Goal: Task Accomplishment & Management: Manage account settings

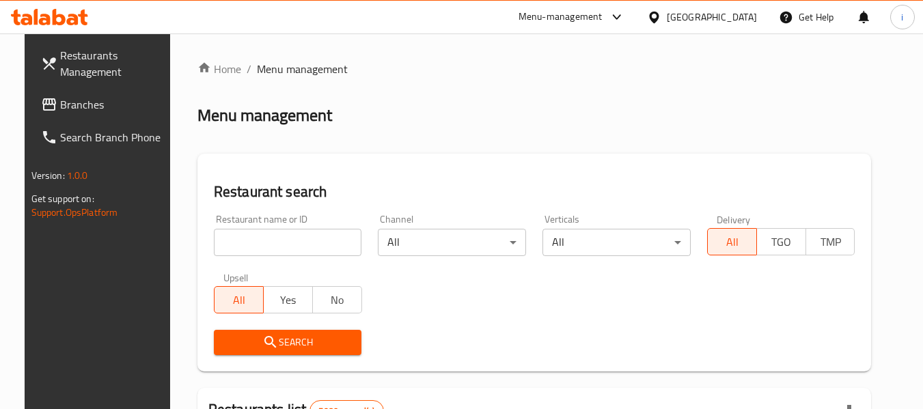
click at [667, 10] on div at bounding box center [657, 17] width 20 height 15
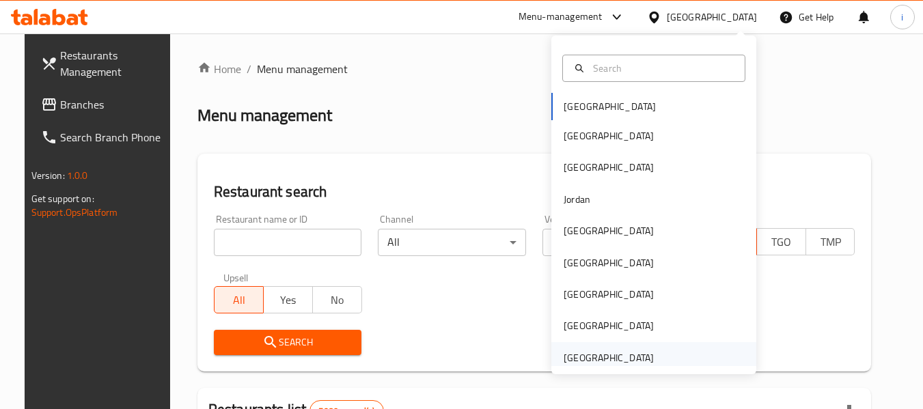
click at [627, 358] on div "[GEOGRAPHIC_DATA]" at bounding box center [609, 358] width 90 height 15
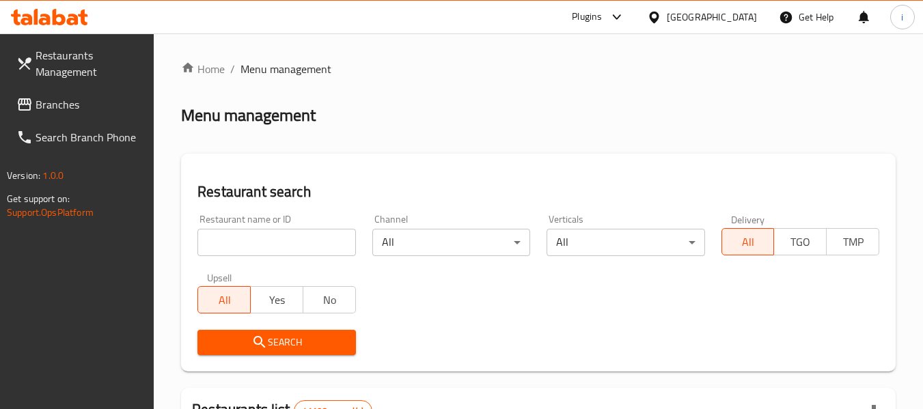
click at [70, 96] on span "Branches" at bounding box center [90, 104] width 108 height 16
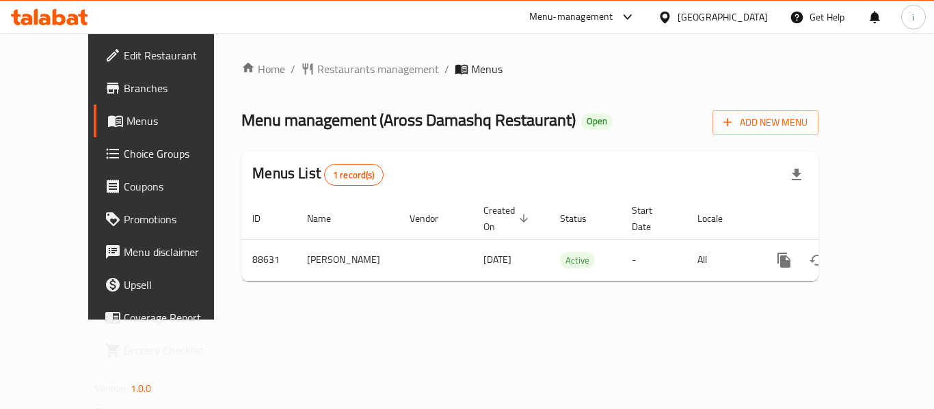
click at [572, 17] on div "Menu-management" at bounding box center [571, 17] width 84 height 16
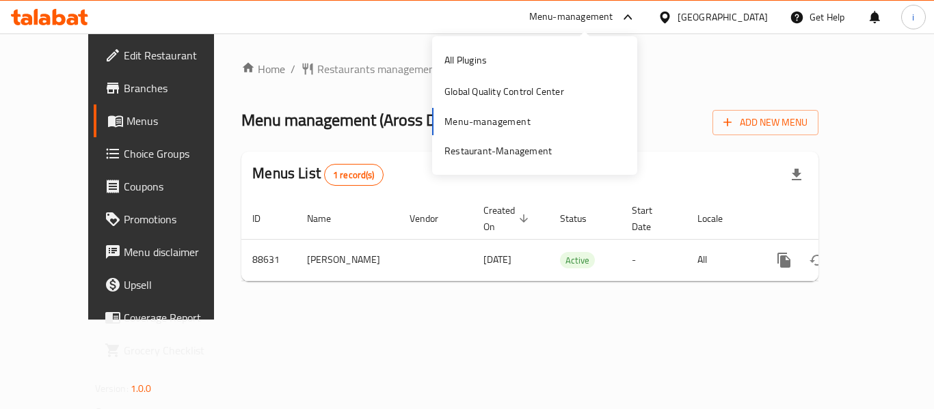
click at [314, 79] on div "Home / Restaurants management / Menus Menu management ( Aross Damashq Restauran…" at bounding box center [529, 177] width 577 height 232
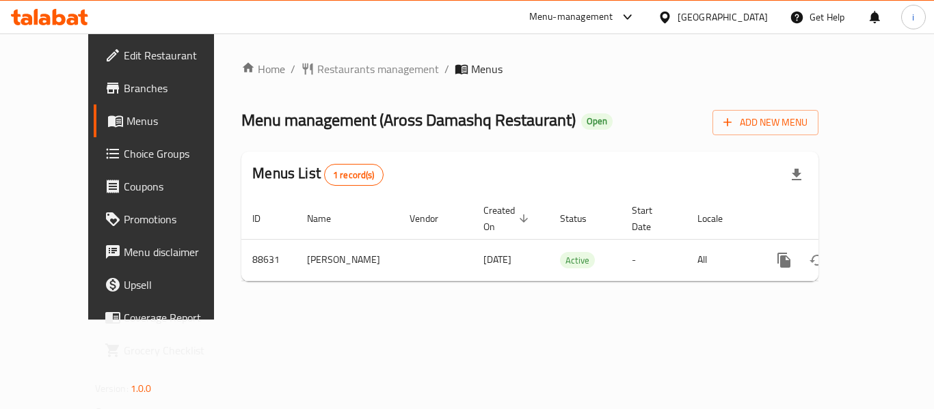
click at [567, 10] on div "Menu-management" at bounding box center [571, 17] width 84 height 16
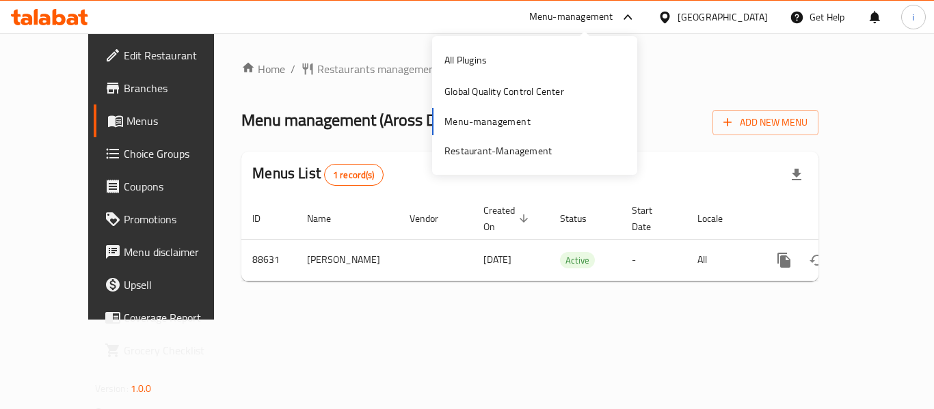
click at [489, 128] on div "All Plugins Global Quality Control Center Menu-management Restaurant-Management" at bounding box center [534, 105] width 205 height 122
click at [478, 129] on div "All Plugins Global Quality Control Center Menu-management Restaurant-Management" at bounding box center [534, 105] width 205 height 122
click at [293, 103] on div "Home / Restaurants management / Menus Menu management ( Aross Damashq Restauran…" at bounding box center [529, 177] width 577 height 232
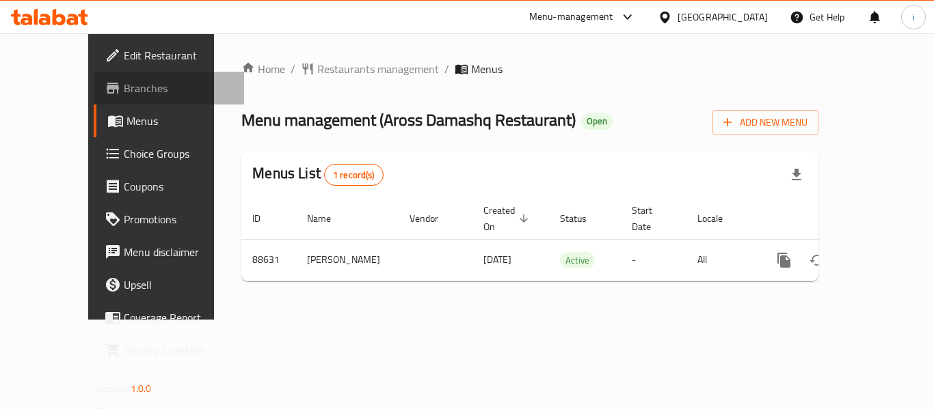
click at [112, 98] on link "Branches" at bounding box center [169, 88] width 150 height 33
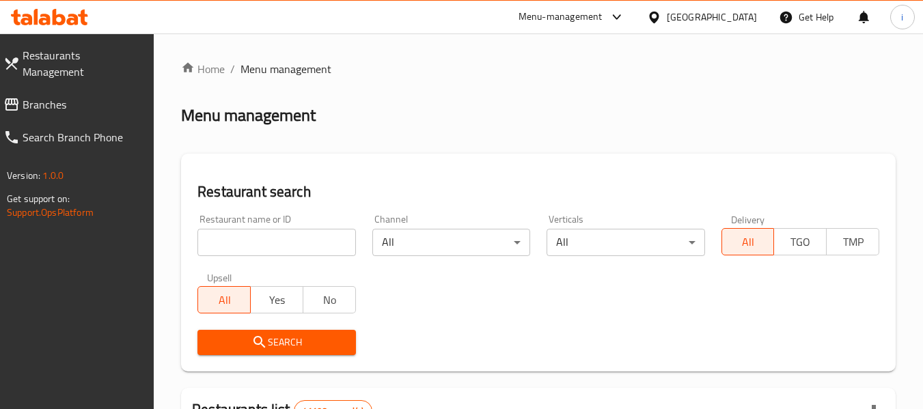
click at [85, 96] on span "Branches" at bounding box center [83, 104] width 121 height 16
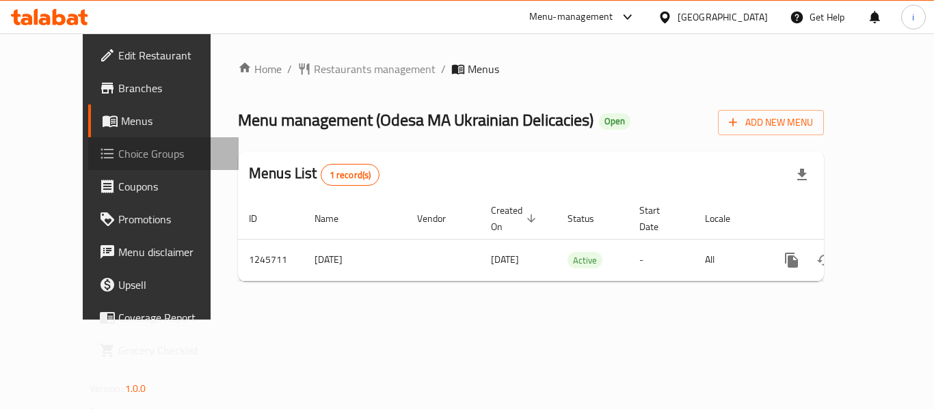
click at [118, 155] on span "Choice Groups" at bounding box center [172, 154] width 109 height 16
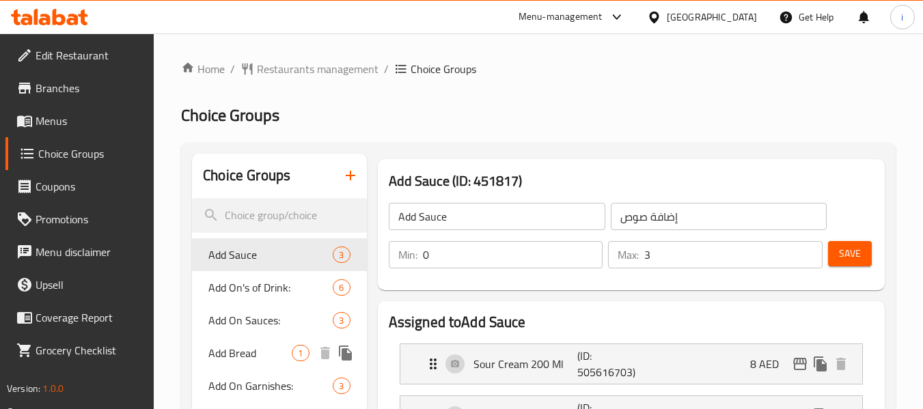
click at [238, 354] on span "Add Bread" at bounding box center [249, 353] width 83 height 16
type input "Add Bread"
type input "أضف الخبز"
type input "1"
